Goal: Find specific page/section: Find specific page/section

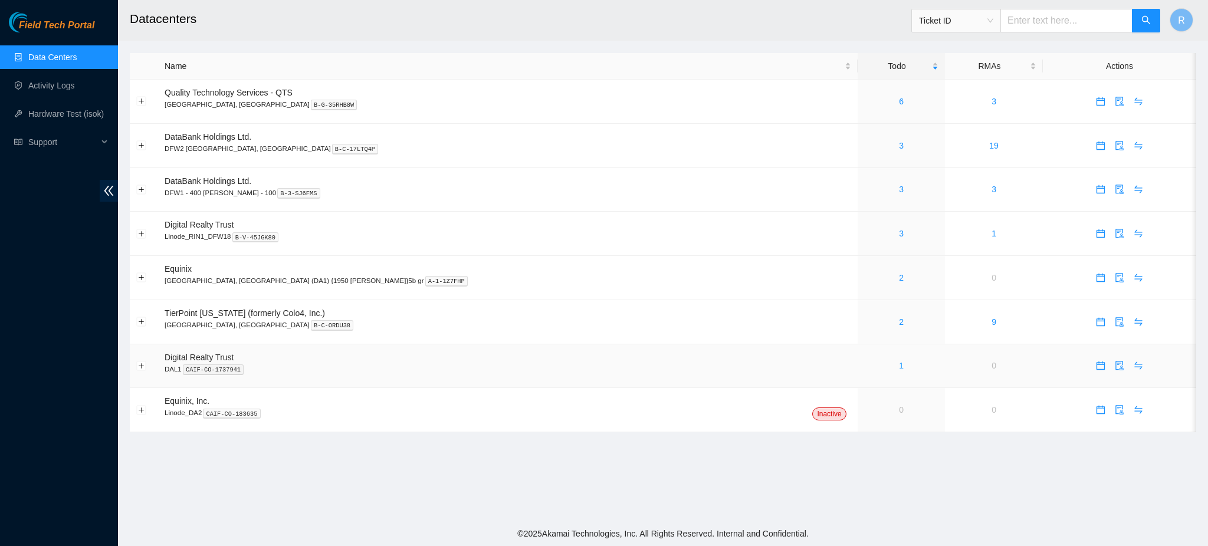
click at [899, 366] on link "1" at bounding box center [901, 365] width 5 height 9
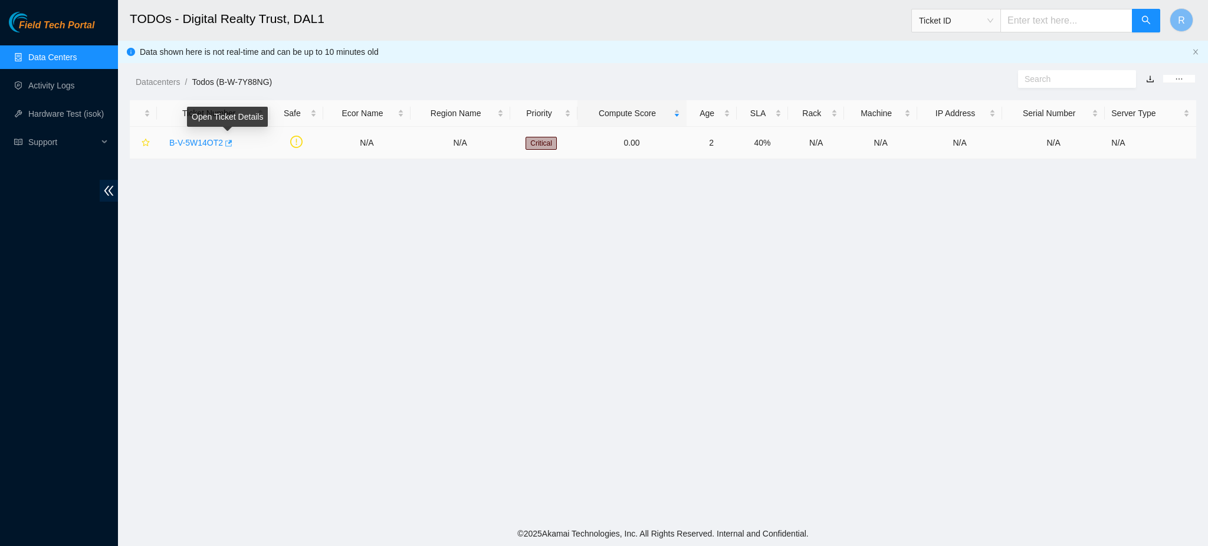
click at [229, 140] on icon "button" at bounding box center [228, 143] width 8 height 8
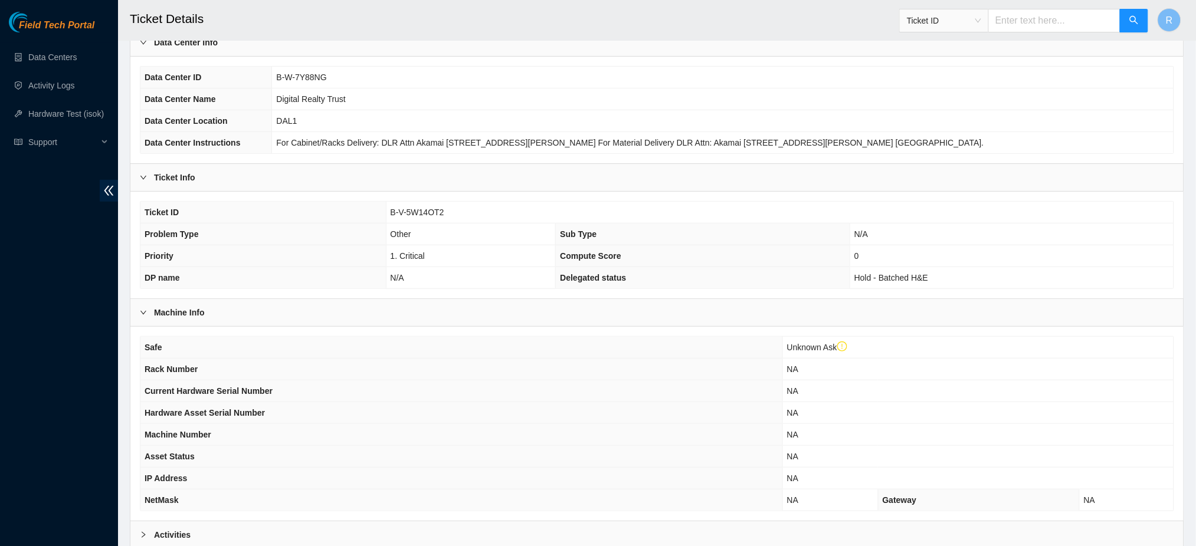
scroll to position [212, 0]
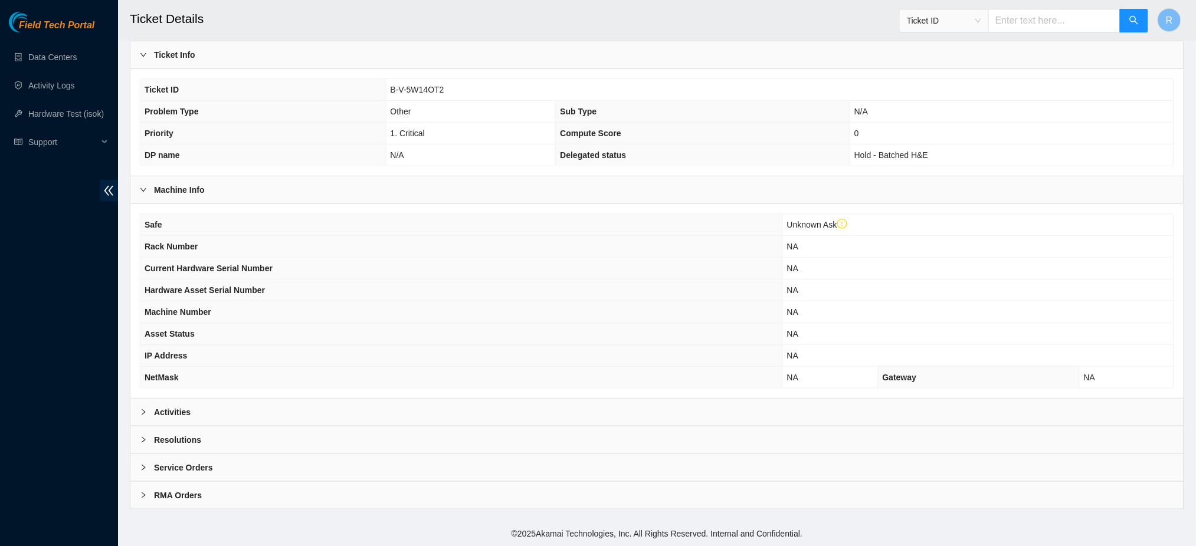
click at [379, 406] on div "Activities" at bounding box center [656, 412] width 1053 height 27
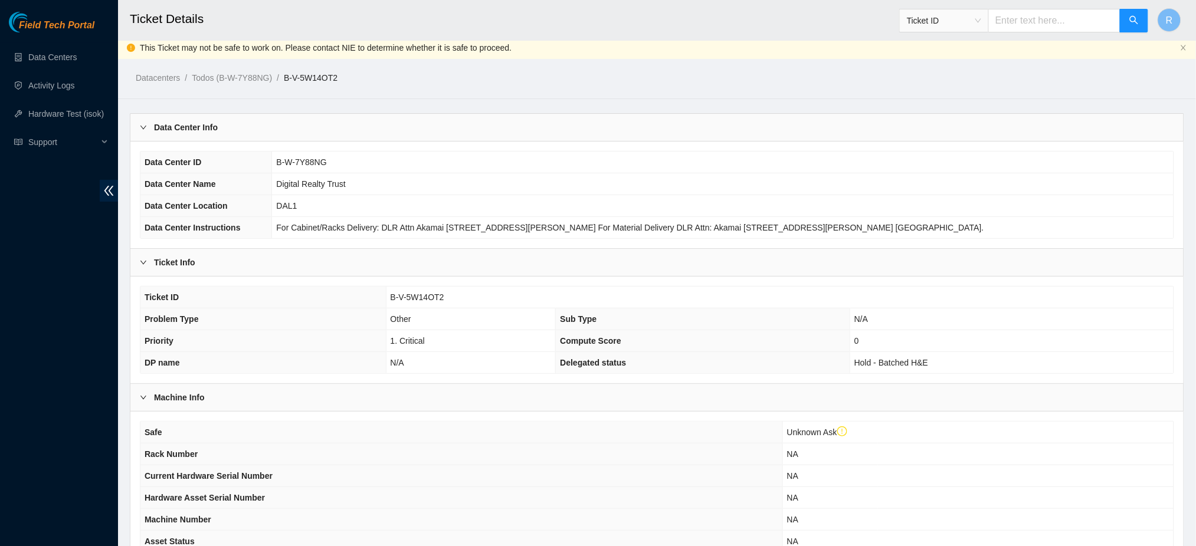
scroll to position [0, 0]
